Goal: Navigation & Orientation: Go to known website

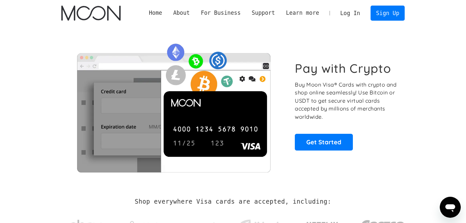
click at [351, 12] on link "Log In" at bounding box center [350, 13] width 31 height 14
